Goal: Transaction & Acquisition: Purchase product/service

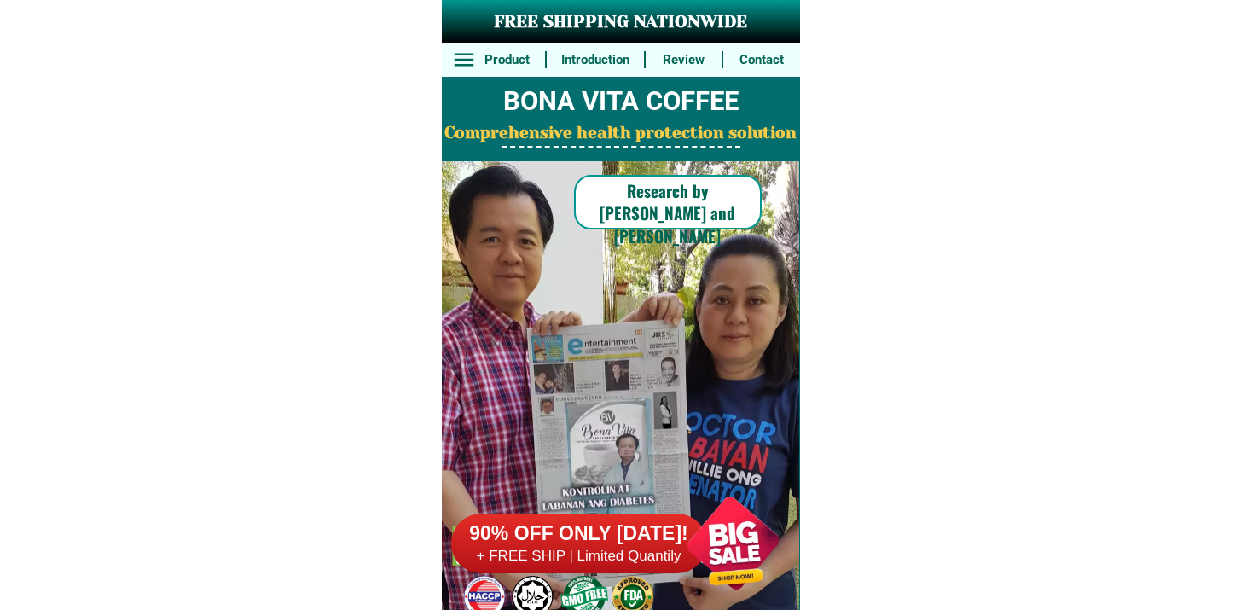
click at [618, 560] on h6 "+ FREE SHIP | Limited Quantily" at bounding box center [579, 556] width 256 height 19
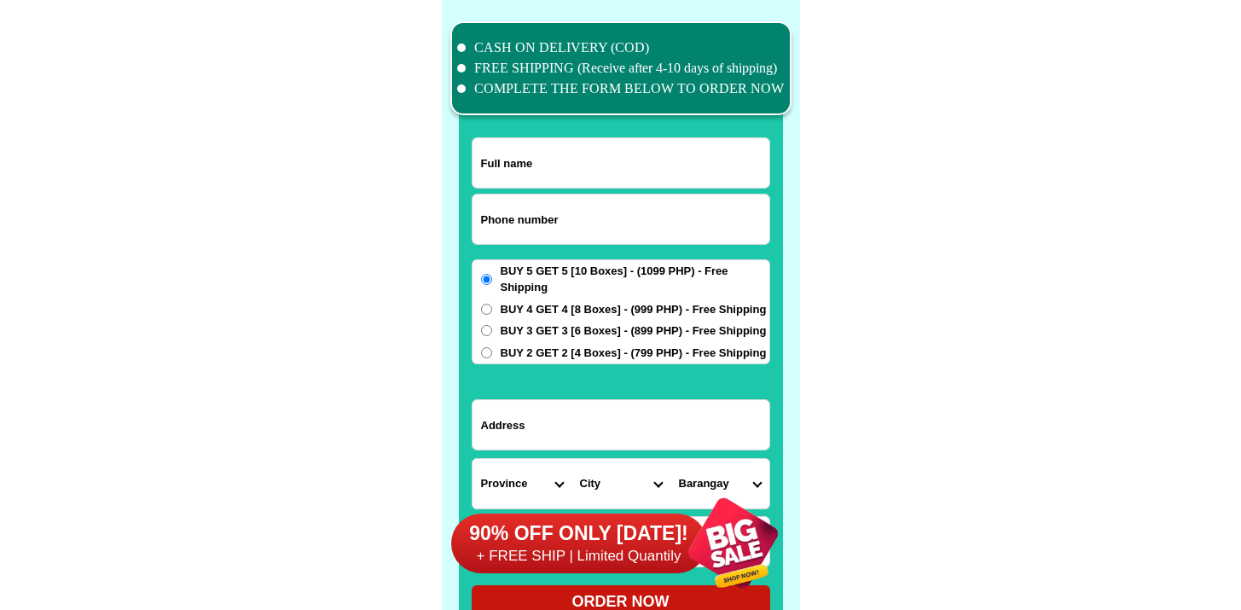
scroll to position [13258, 0]
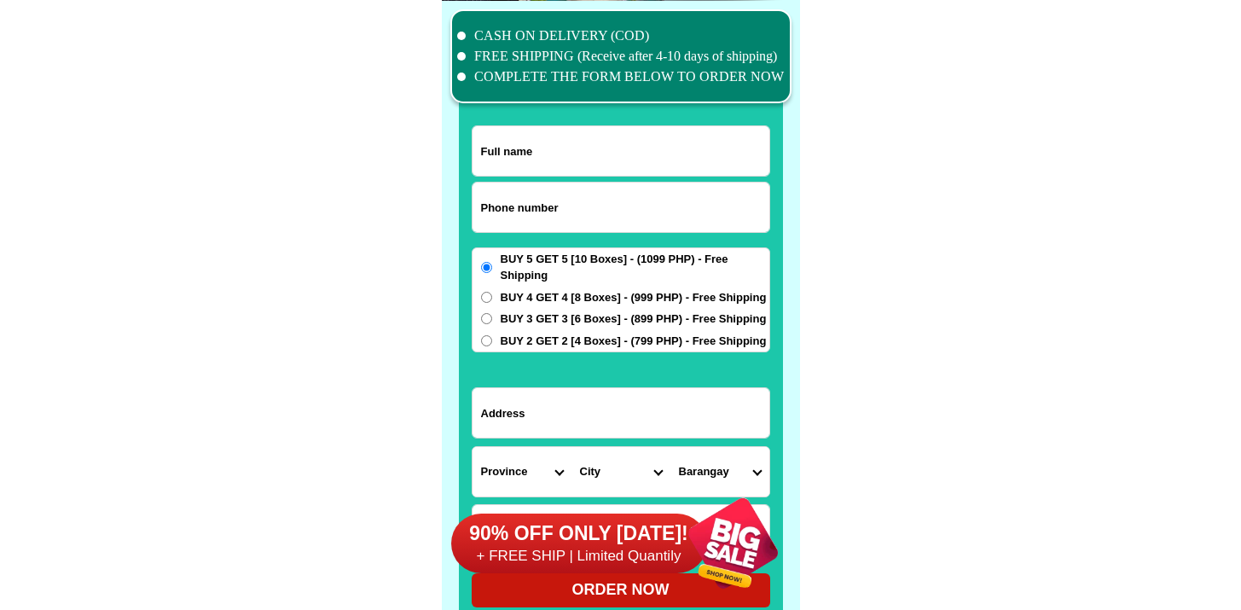
click at [559, 197] on input "Input phone_number" at bounding box center [620, 207] width 297 height 49
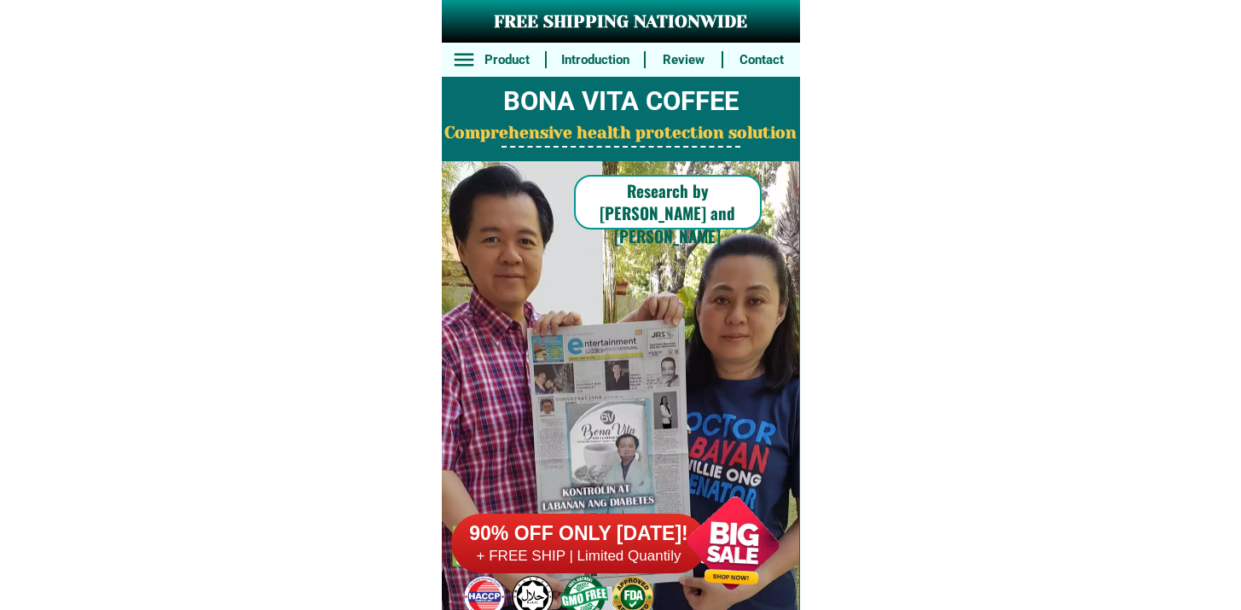
click at [630, 528] on h6 "90% OFF ONLY [DATE]!" at bounding box center [579, 534] width 256 height 26
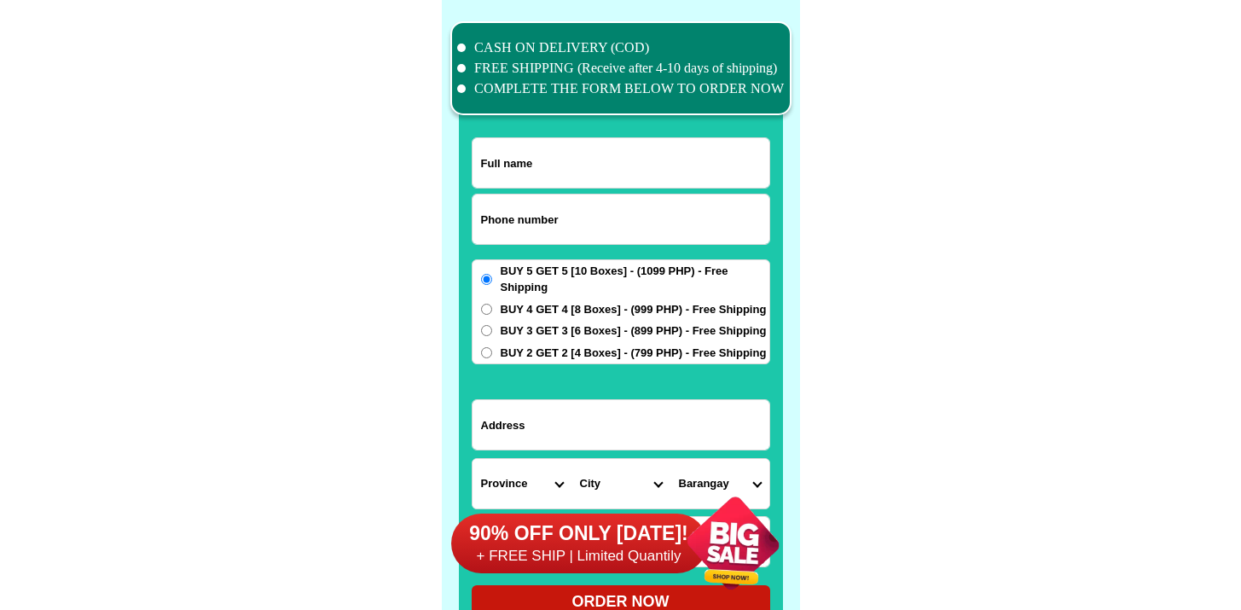
scroll to position [13258, 0]
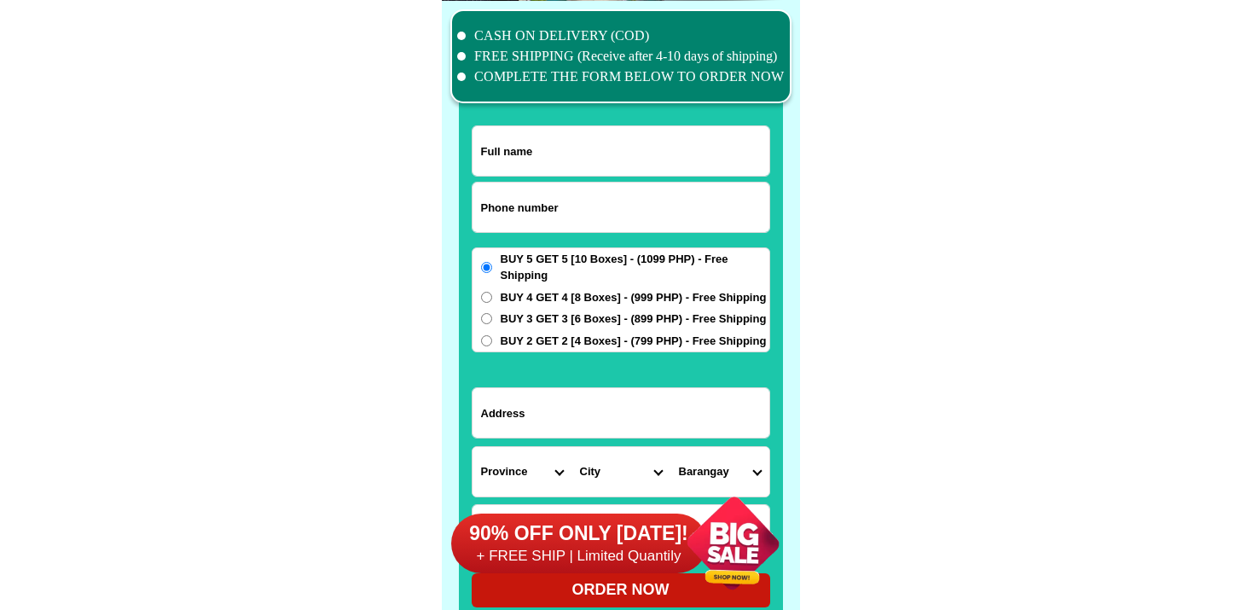
click at [549, 203] on input "Input phone_number" at bounding box center [620, 207] width 297 height 49
paste input "9666823605"
type input "09666823605"
click at [583, 123] on div at bounding box center [621, 325] width 324 height 600
click at [583, 128] on input "Input full_name" at bounding box center [620, 150] width 297 height 49
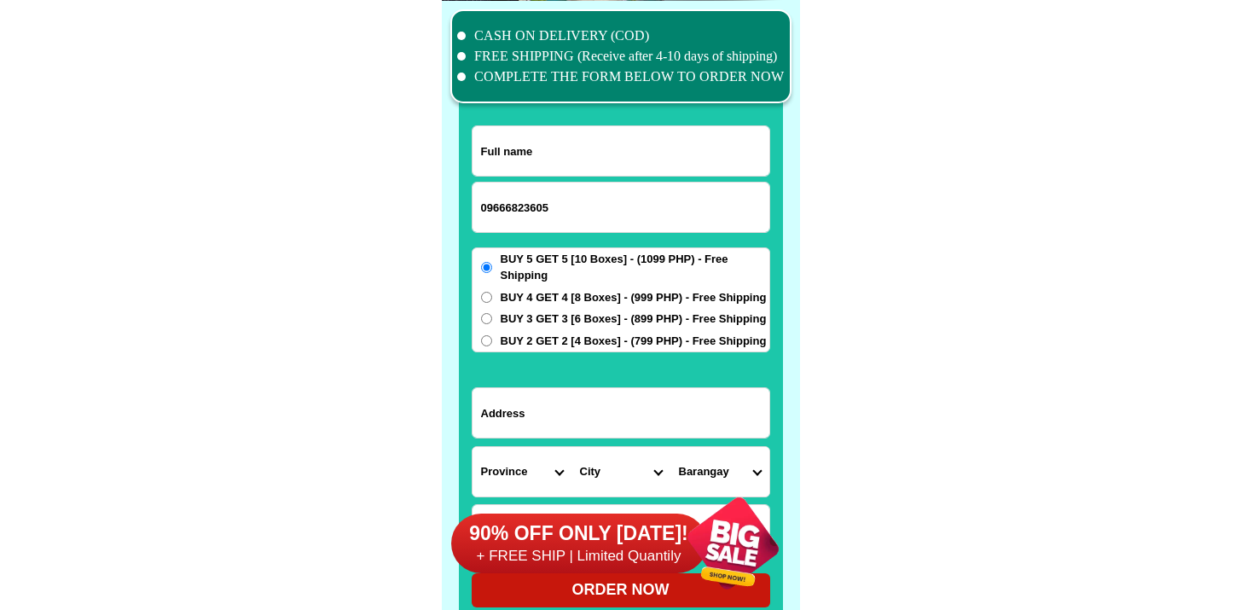
paste input "[PERSON_NAME]"
type input "[PERSON_NAME]"
click at [503, 348] on div "BUY 5 GET 5 [10 Boxes] - (1099 PHP) - Free Shipping BUY 4 GET 4 [8 Boxes] - (99…" at bounding box center [621, 300] width 299 height 106
click at [508, 339] on span "BUY 2 GET 2 [4 Boxes] - (799 PHP) - Free Shipping" at bounding box center [634, 341] width 266 height 17
click at [492, 339] on input "BUY 2 GET 2 [4 Boxes] - (799 PHP) - Free Shipping" at bounding box center [486, 340] width 11 height 11
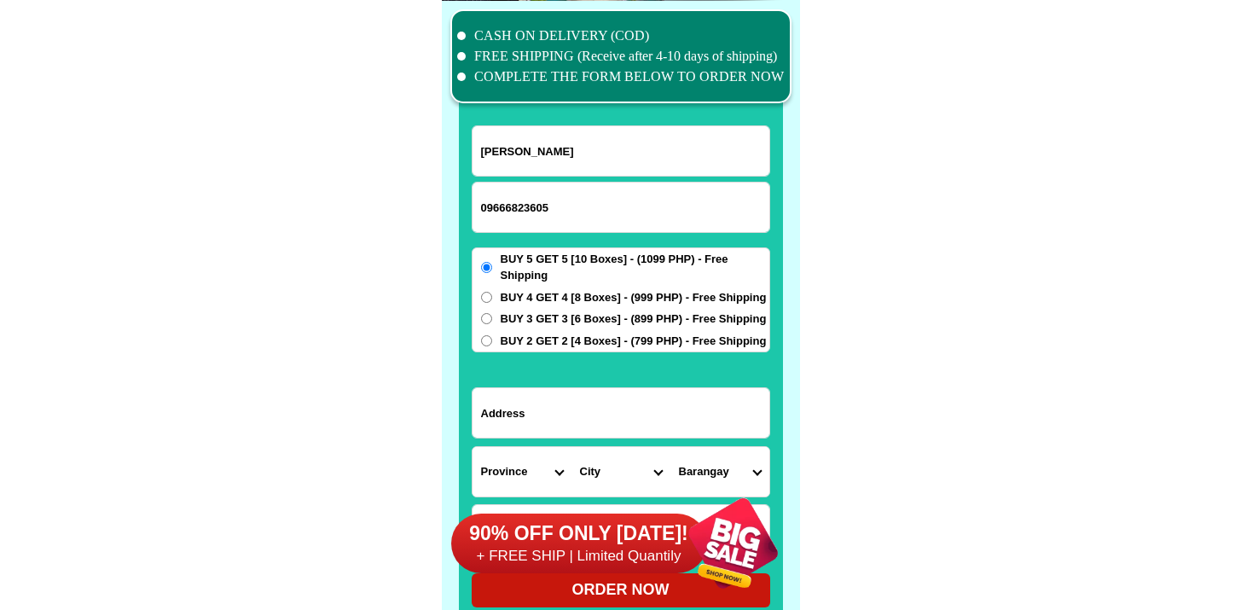
radio input "true"
click at [523, 405] on input "Input address" at bounding box center [620, 412] width 297 height 49
paste input "Purok 6,,[PERSON_NAME],Magsaysay,davai dek sur"
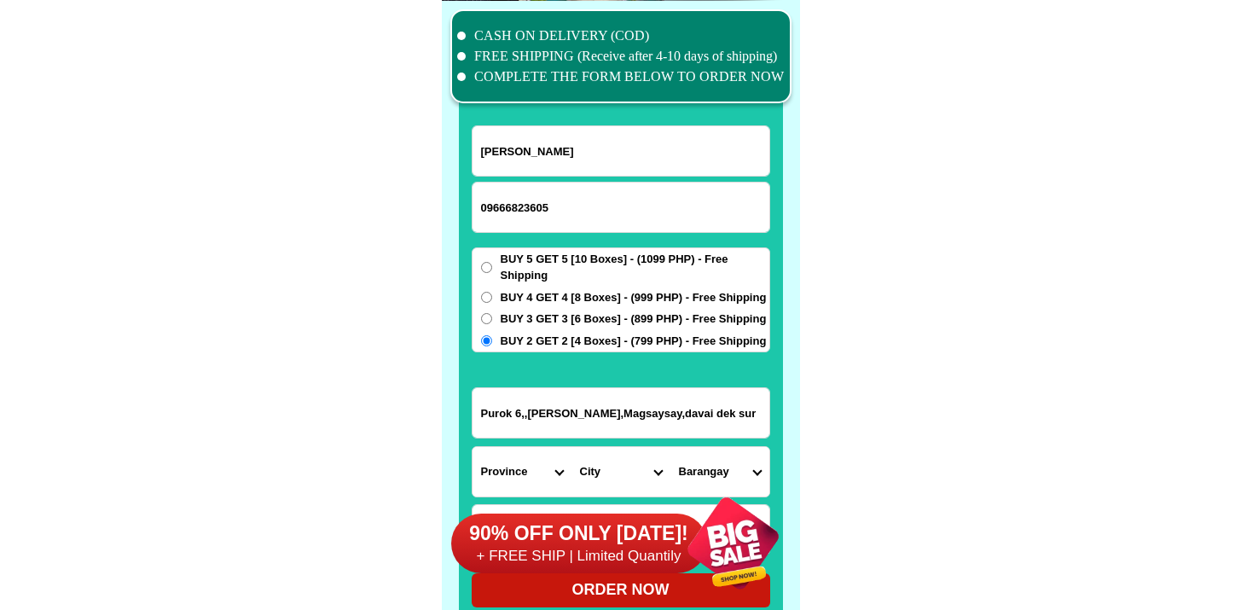
type input "Purok 6,,[PERSON_NAME],Magsaysay,davai dek sur"
click at [507, 473] on select "Province [GEOGRAPHIC_DATA] [GEOGRAPHIC_DATA][PERSON_NAME][GEOGRAPHIC_DATA][GEOG…" at bounding box center [521, 471] width 99 height 49
select select "63_738"
click at [472, 447] on select "Province [GEOGRAPHIC_DATA] [GEOGRAPHIC_DATA][PERSON_NAME][GEOGRAPHIC_DATA][GEOG…" at bounding box center [521, 471] width 99 height 49
click at [609, 475] on select "City [GEOGRAPHIC_DATA] [GEOGRAPHIC_DATA]-city [GEOGRAPHIC_DATA] [GEOGRAPHIC_DAT…" at bounding box center [620, 471] width 99 height 49
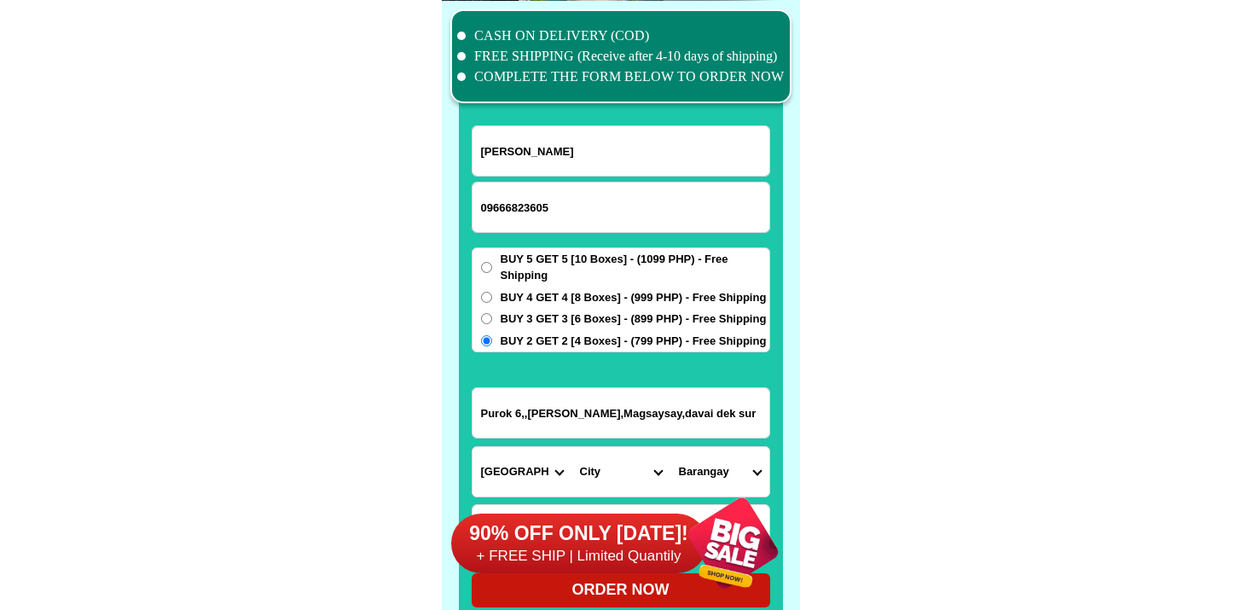
select select "63_7384266"
click at [571, 447] on select "City [GEOGRAPHIC_DATA] [GEOGRAPHIC_DATA]-city [GEOGRAPHIC_DATA] [GEOGRAPHIC_DAT…" at bounding box center [620, 471] width 99 height 49
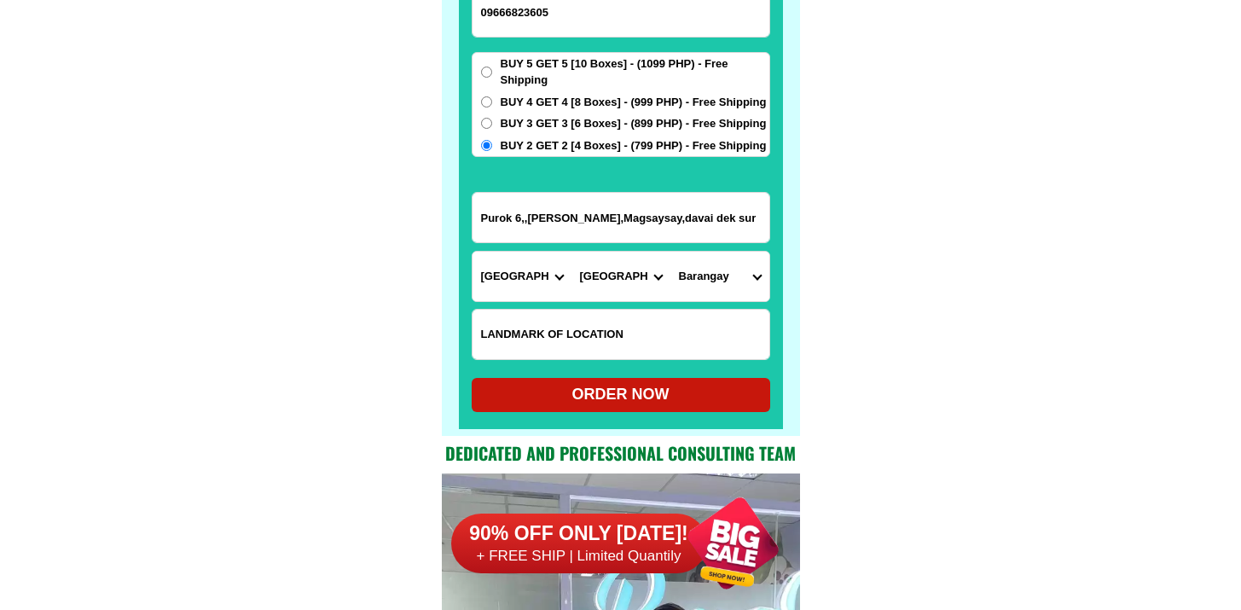
scroll to position [13537, 0]
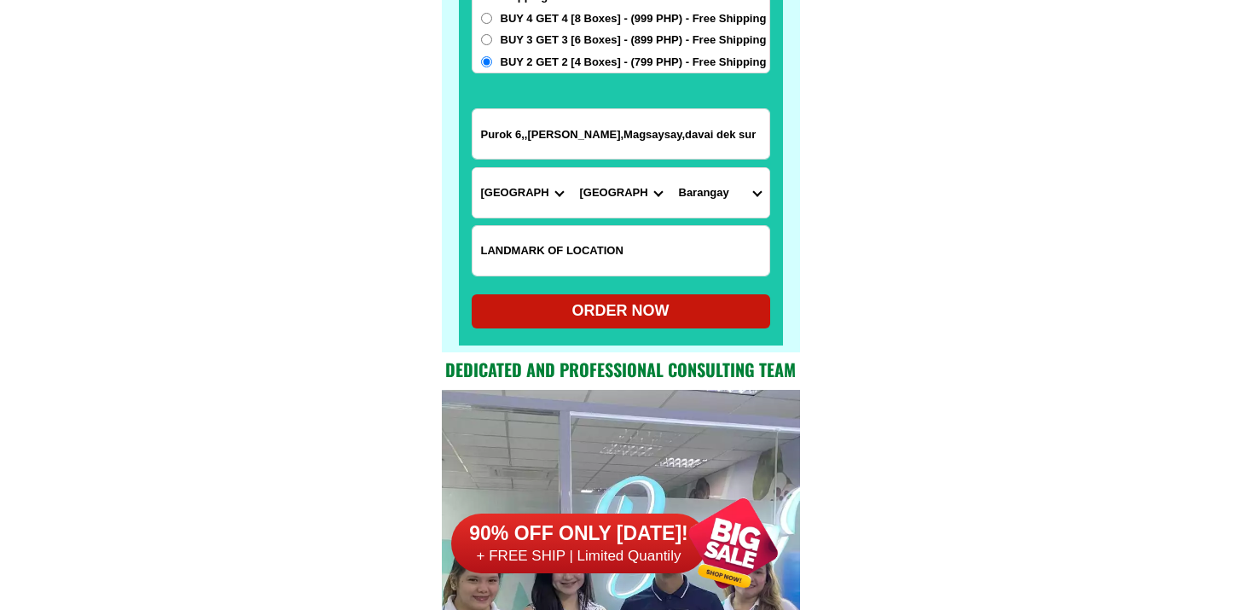
click at [731, 194] on select "Barangay Bacungan Balnate [PERSON_NAME] [PERSON_NAME] Kanapulo [GEOGRAPHIC_DATA…" at bounding box center [719, 192] width 99 height 49
select select "63_73842667550"
click at [670, 168] on select "Barangay Bacungan Balnate [PERSON_NAME] [PERSON_NAME] Kanapulo [GEOGRAPHIC_DATA…" at bounding box center [719, 192] width 99 height 49
click at [559, 311] on div "ORDER NOW" at bounding box center [621, 310] width 299 height 23
radio input "true"
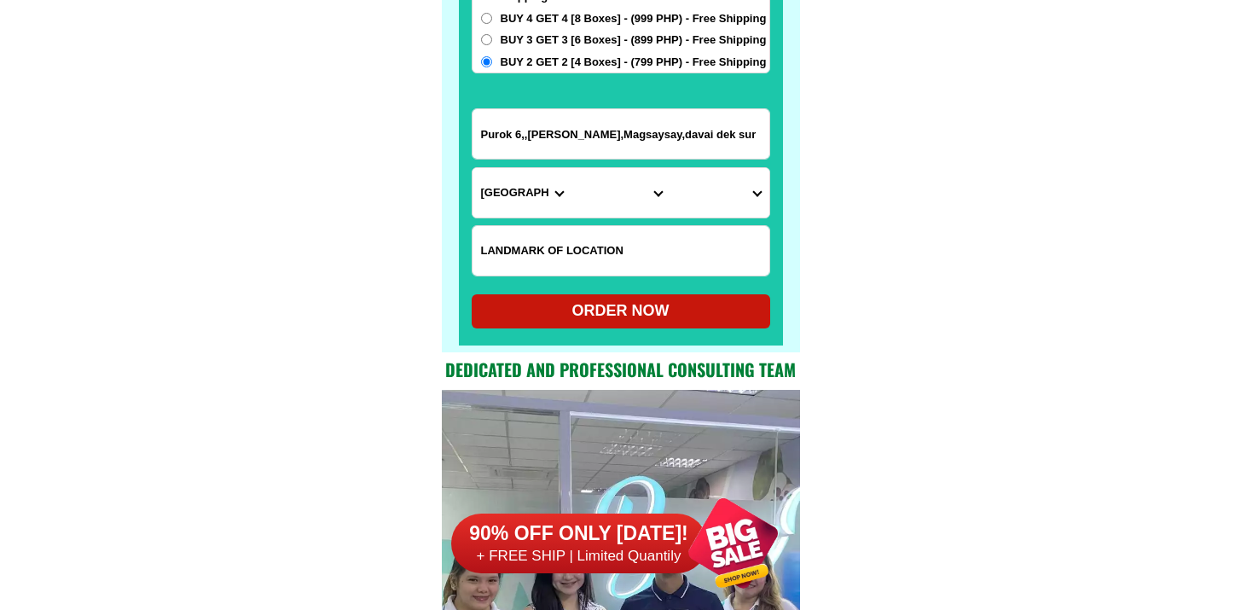
radio input "true"
